Goal: Find specific page/section: Find specific page/section

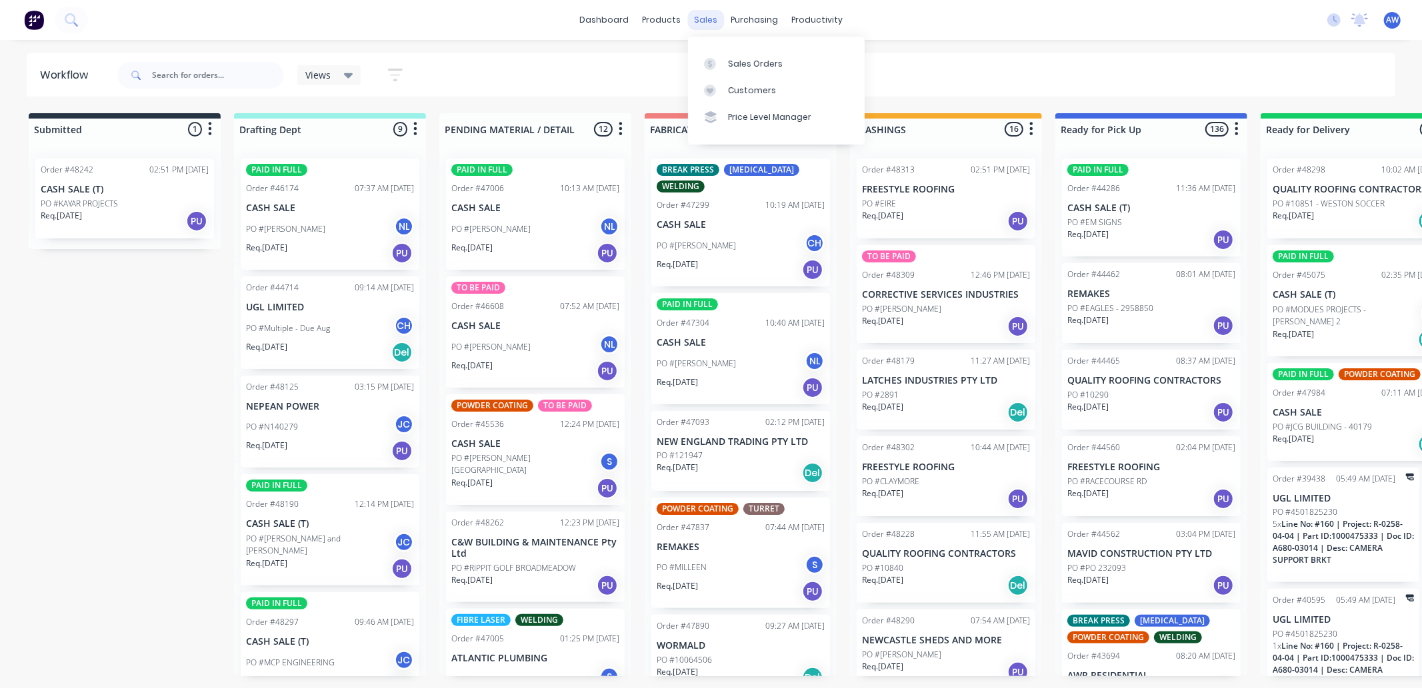
click at [702, 23] on div "sales" at bounding box center [705, 20] width 37 height 20
drag, startPoint x: 773, startPoint y: 60, endPoint x: 744, endPoint y: 61, distance: 29.3
click at [772, 61] on div "Sales Orders" at bounding box center [755, 64] width 55 height 12
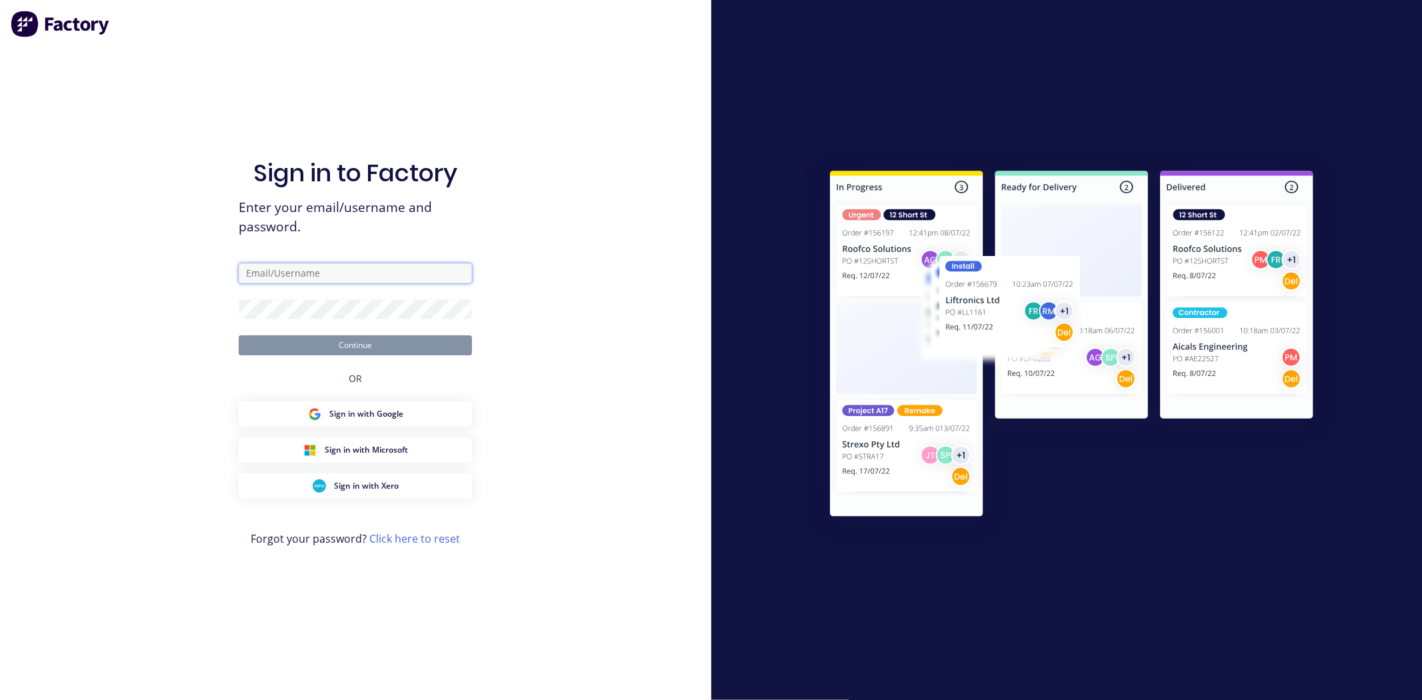
type input "[EMAIL_ADDRESS][DOMAIN_NAME]"
click at [372, 345] on button "Continue" at bounding box center [355, 345] width 233 height 20
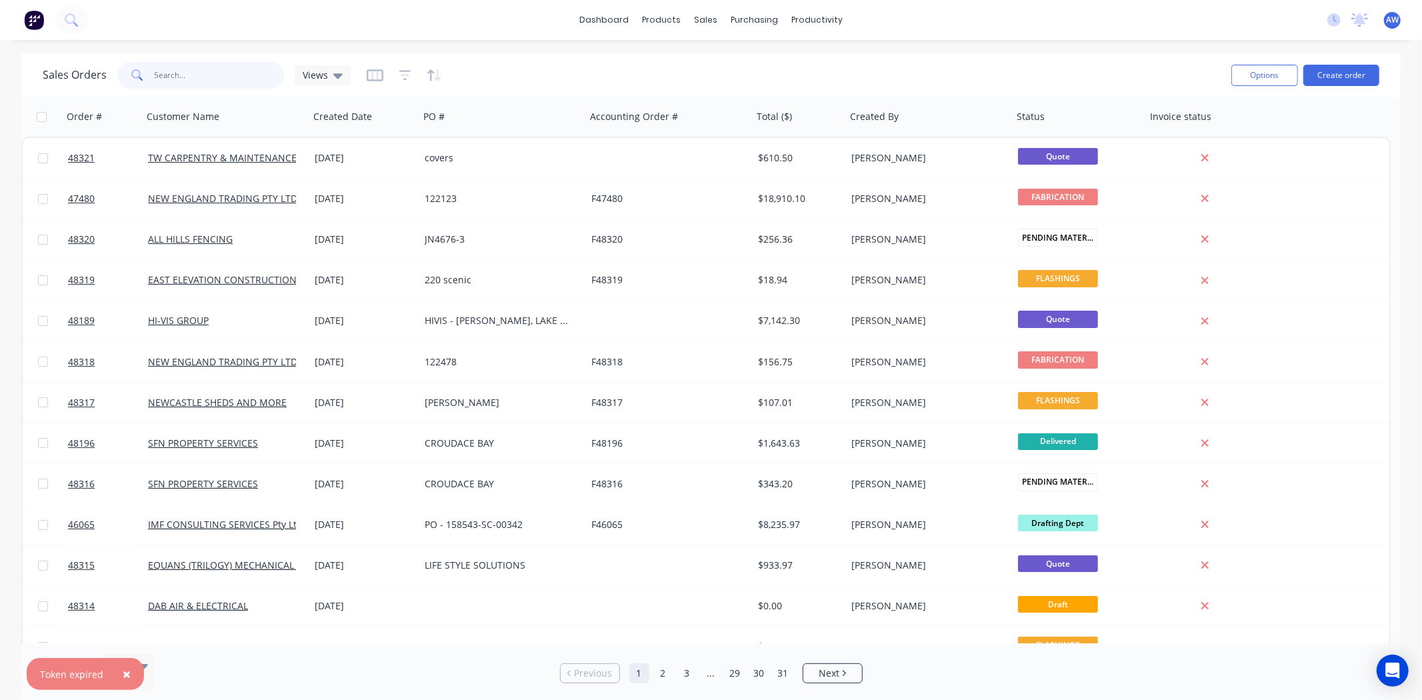
click at [183, 75] on input "text" at bounding box center [220, 75] width 130 height 27
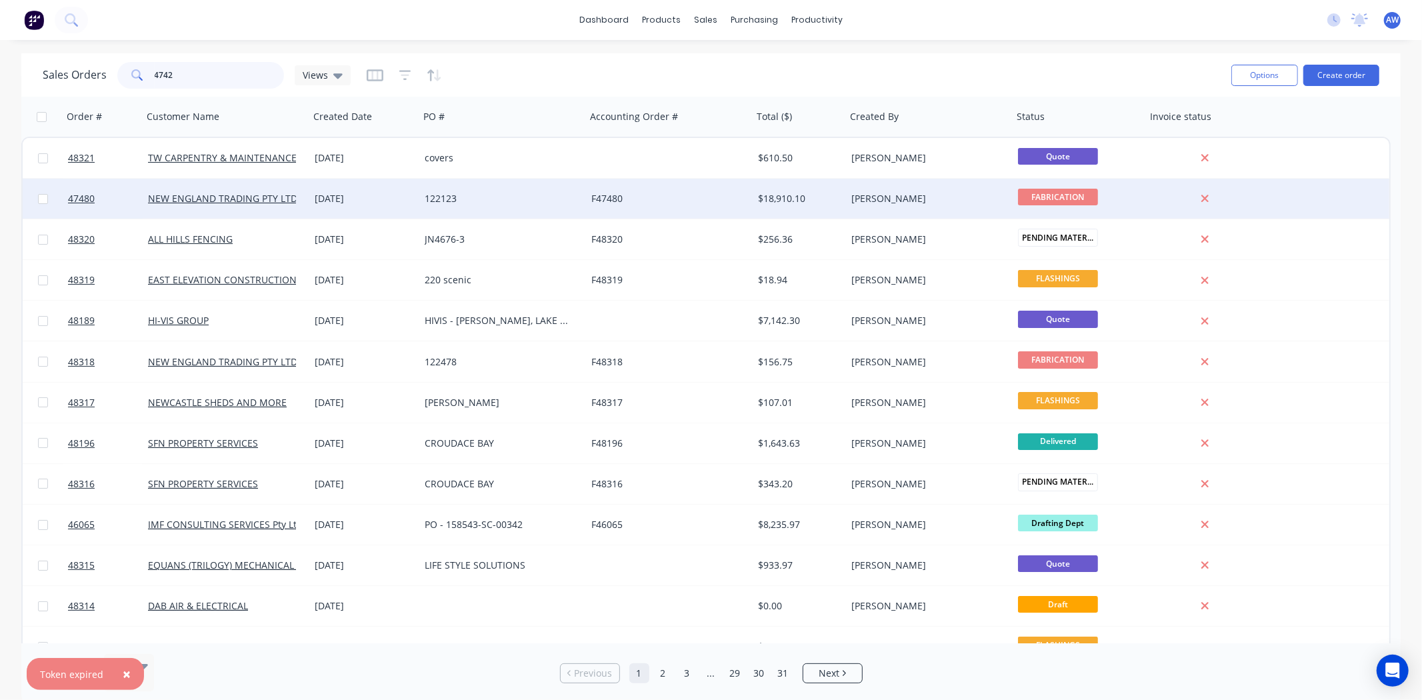
type input "47422"
